Goal: Navigation & Orientation: Find specific page/section

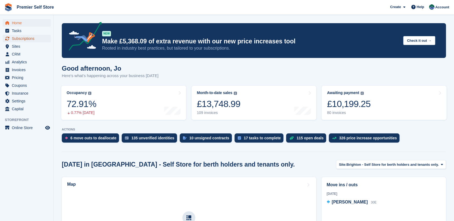
click at [16, 39] on span "Subscriptions" at bounding box center [28, 39] width 32 height 8
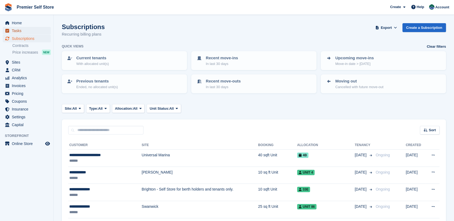
click at [17, 31] on span "Tasks" at bounding box center [28, 31] width 32 height 8
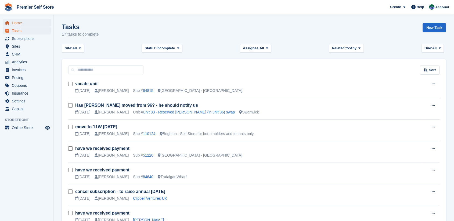
click at [21, 21] on span "Home" at bounding box center [28, 23] width 32 height 8
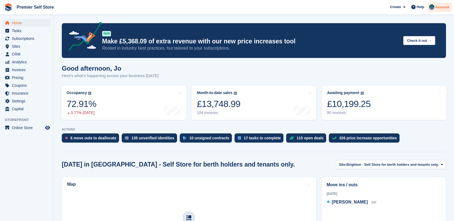
click at [439, 9] on span "Account" at bounding box center [443, 7] width 14 height 5
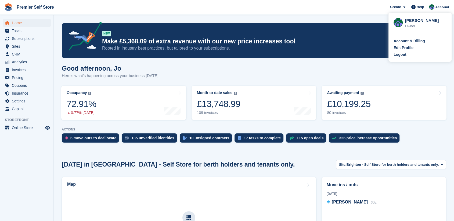
click at [400, 56] on div "Logout" at bounding box center [400, 55] width 13 height 6
